Goal: Information Seeking & Learning: Learn about a topic

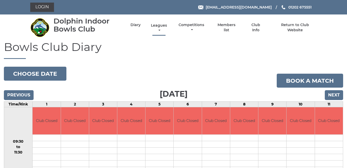
click at [160, 24] on link "Leagues" at bounding box center [159, 28] width 19 height 10
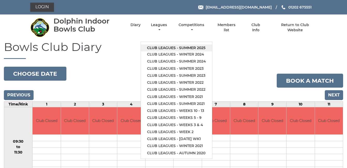
click at [180, 46] on link "Club leagues - Summer 2025" at bounding box center [176, 47] width 71 height 7
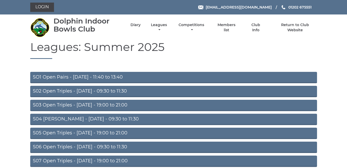
click at [109, 161] on link "S07 Open Triples - [DATE] - 19:00 to 21:00" at bounding box center [173, 161] width 287 height 11
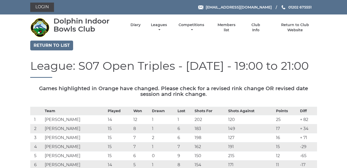
scroll to position [10, 0]
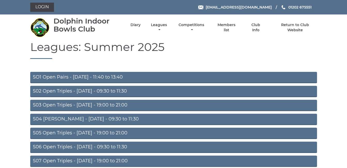
click at [91, 90] on link "S02 Open Triples - Tuesday - 09:30 to 11:30" at bounding box center [173, 91] width 287 height 11
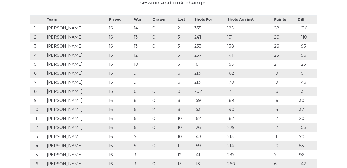
scroll to position [93, 0]
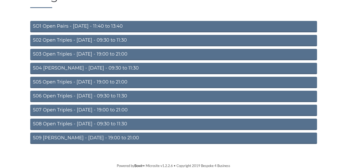
scroll to position [51, 0]
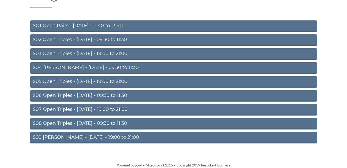
click at [81, 137] on link "S09 Aussie Pairs - Friday - 19:00 to 21:00" at bounding box center [173, 137] width 287 height 11
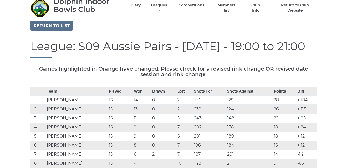
scroll to position [21, 0]
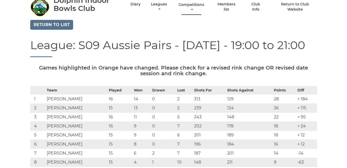
click at [191, 3] on link "Competitions" at bounding box center [192, 7] width 28 height 10
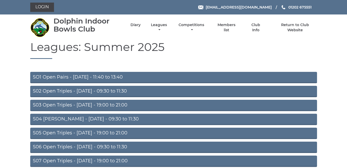
scroll to position [51, 0]
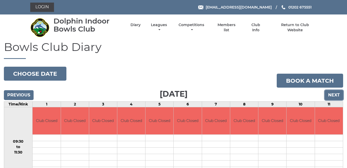
click at [338, 92] on input "Next" at bounding box center [334, 95] width 18 height 10
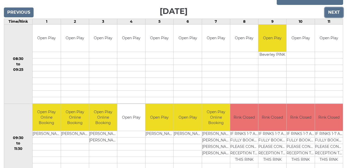
scroll to position [72, 0]
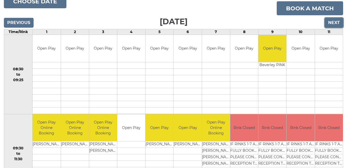
click at [334, 20] on input "Next" at bounding box center [334, 23] width 18 height 10
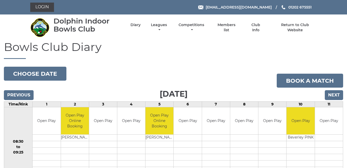
click at [80, 30] on div "Dolphin Indoor Bowls Club" at bounding box center [88, 25] width 68 height 16
